Goal: Information Seeking & Learning: Learn about a topic

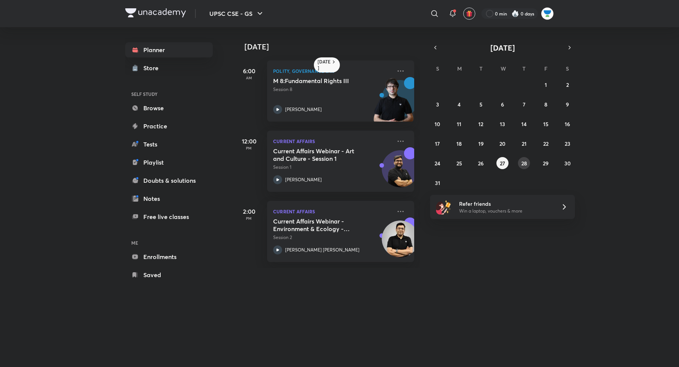
click at [527, 166] on button "28" at bounding box center [524, 163] width 12 height 12
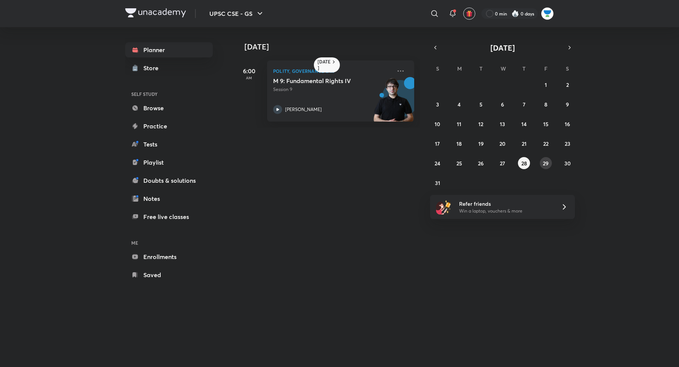
click at [546, 163] on abbr "29" at bounding box center [546, 163] width 6 height 7
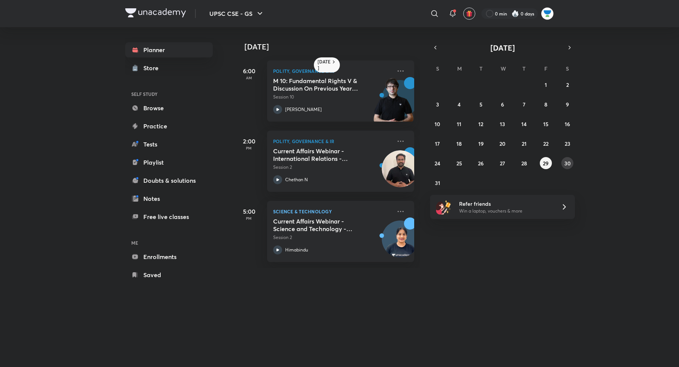
click at [568, 163] on abbr "30" at bounding box center [567, 163] width 6 height 7
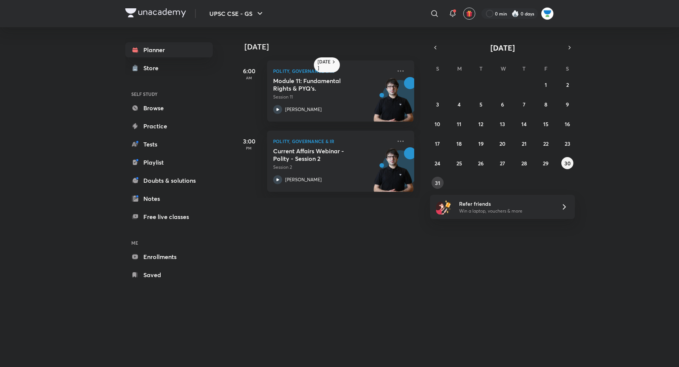
click at [436, 182] on abbr "31" at bounding box center [437, 182] width 5 height 7
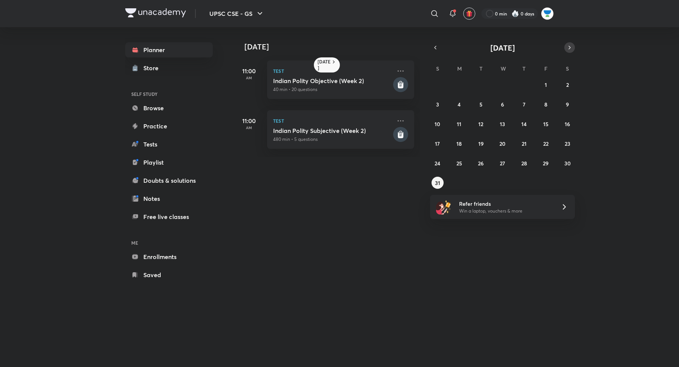
click at [570, 46] on icon "button" at bounding box center [570, 47] width 6 height 7
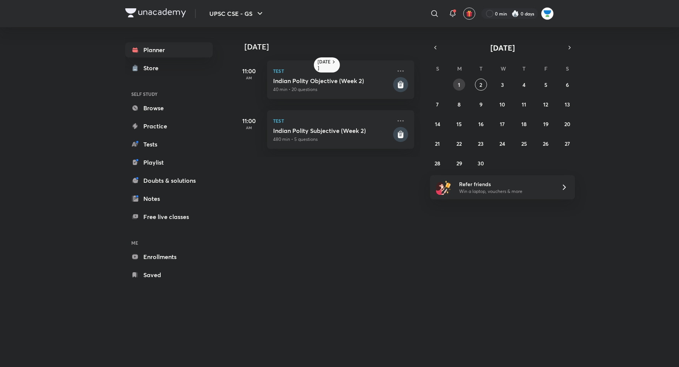
click at [460, 84] on abbr "1" at bounding box center [459, 84] width 2 height 7
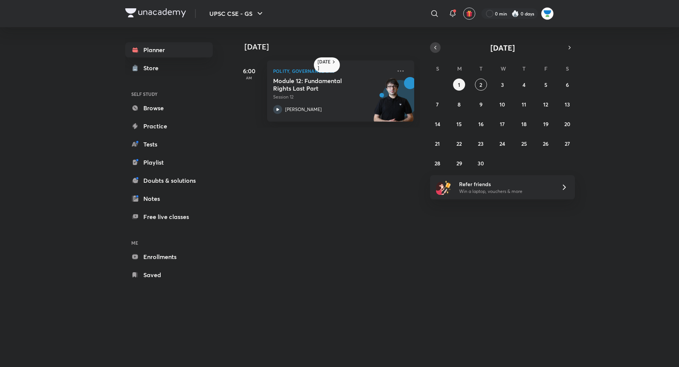
click at [433, 42] on button "button" at bounding box center [435, 47] width 11 height 11
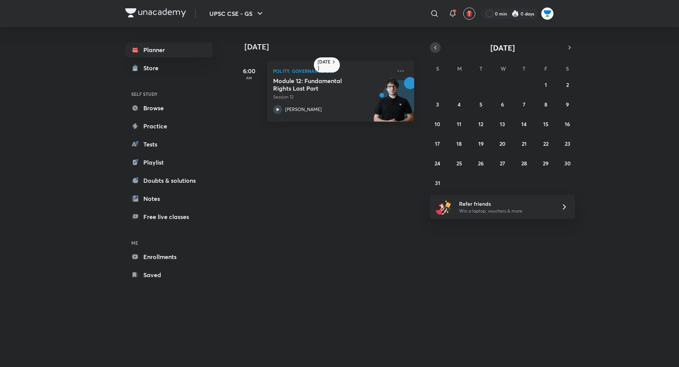
click at [434, 48] on icon "button" at bounding box center [435, 47] width 6 height 7
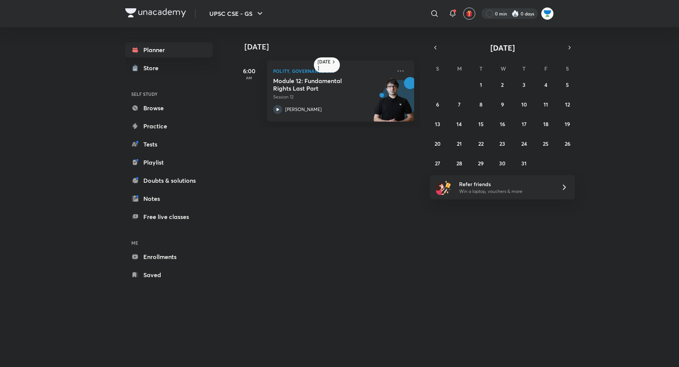
click at [528, 15] on div at bounding box center [509, 13] width 57 height 11
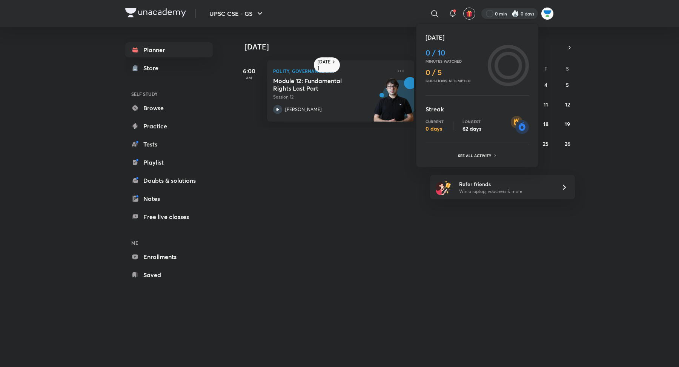
click at [528, 15] on div at bounding box center [339, 183] width 679 height 367
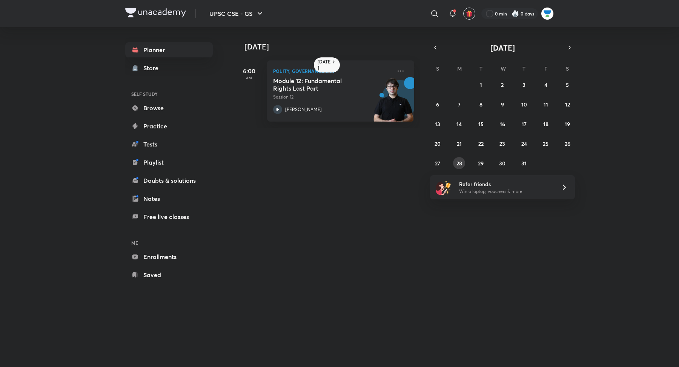
click at [464, 163] on button "28" at bounding box center [459, 163] width 12 height 12
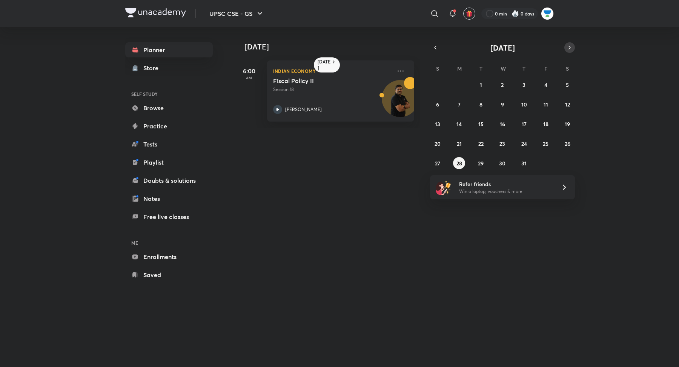
click at [568, 47] on icon "button" at bounding box center [570, 47] width 6 height 7
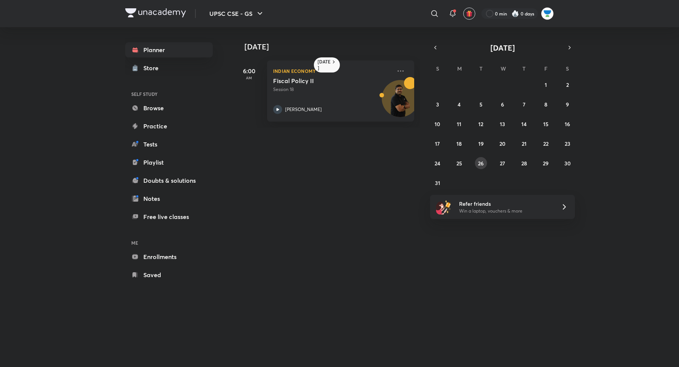
click at [475, 164] on button "26" at bounding box center [481, 163] width 12 height 12
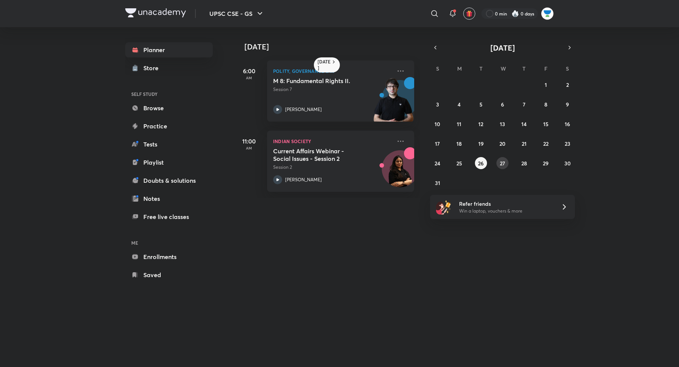
click at [499, 166] on button "27" at bounding box center [502, 163] width 12 height 12
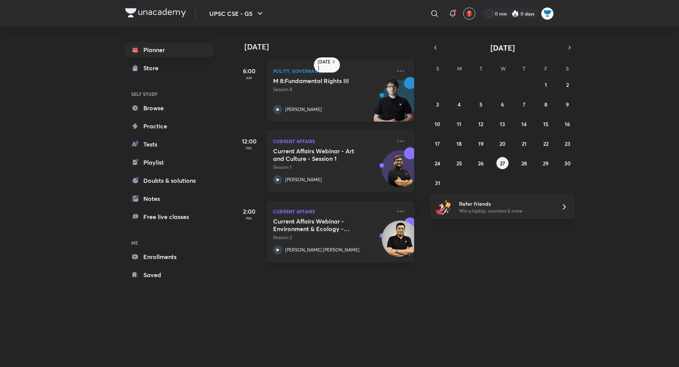
click at [312, 86] on p "Session 8" at bounding box center [332, 89] width 118 height 7
